Goal: Find specific page/section: Find specific page/section

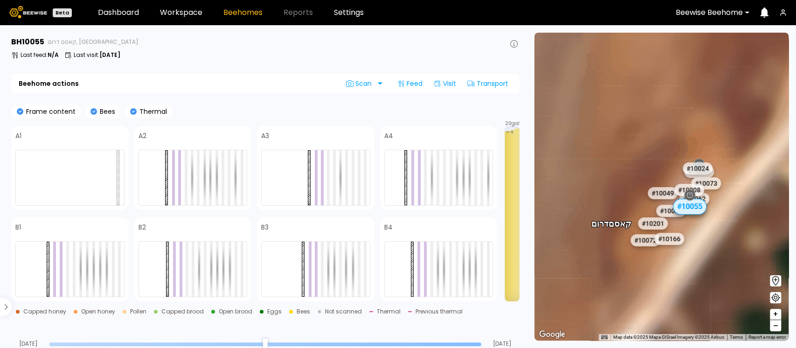
drag, startPoint x: 695, startPoint y: 212, endPoint x: 607, endPoint y: 147, distance: 109.1
click at [611, 149] on div "# 10067 # 10081 # 10094 # 10108 # 10111 # 10146 # 10152 # 10153 # 10154 # 10175…" at bounding box center [662, 187] width 254 height 308
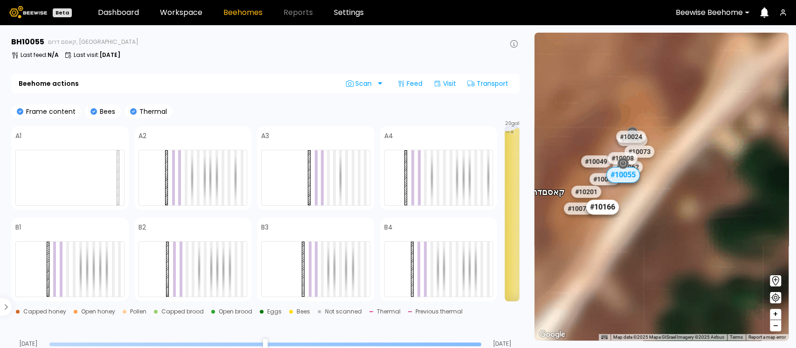
click at [600, 210] on div "# 10166" at bounding box center [602, 207] width 33 height 15
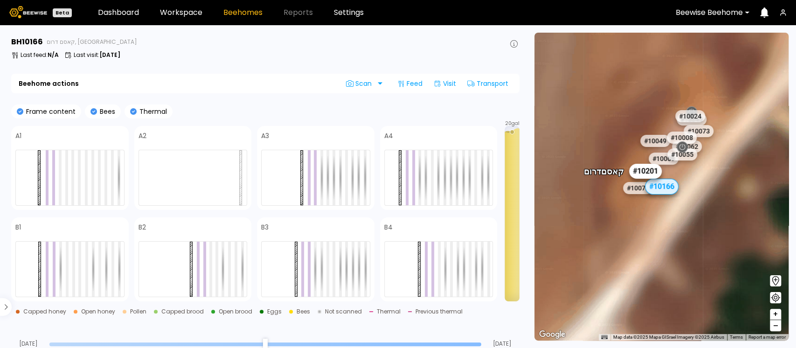
click at [648, 174] on div "# 10201" at bounding box center [645, 171] width 33 height 15
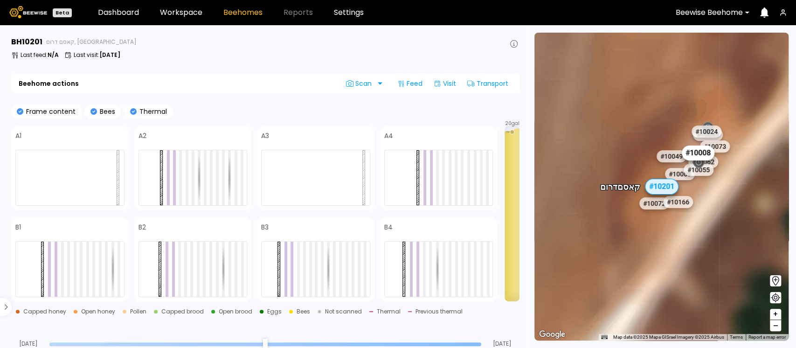
click at [702, 149] on div "# 10008" at bounding box center [698, 153] width 33 height 15
